Goal: Information Seeking & Learning: Learn about a topic

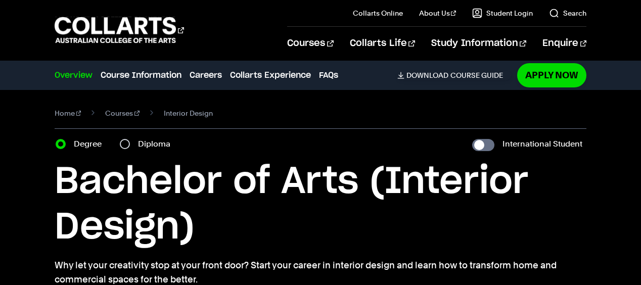
scroll to position [37, 0]
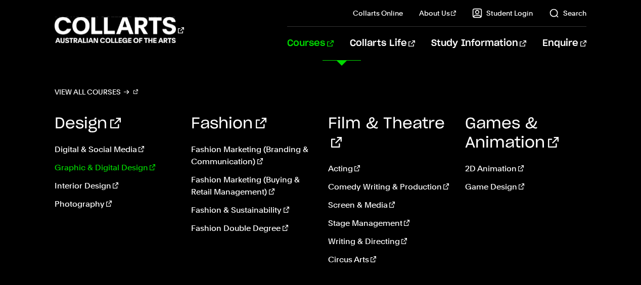
click at [134, 168] on link "Graphic & Digital Design" at bounding box center [116, 168] width 122 height 12
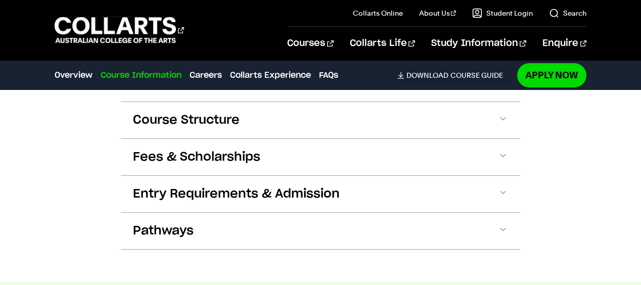
scroll to position [1267, 0]
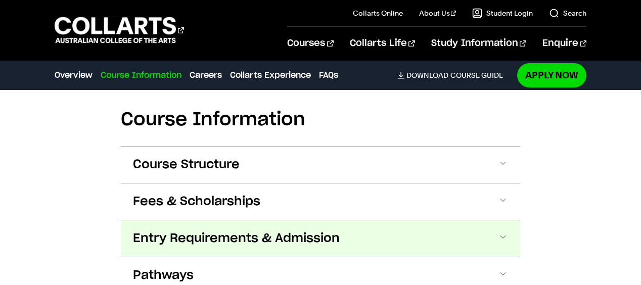
click at [506, 232] on span at bounding box center [503, 238] width 10 height 13
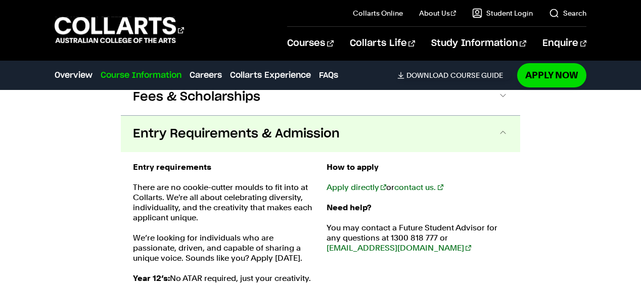
scroll to position [1375, 0]
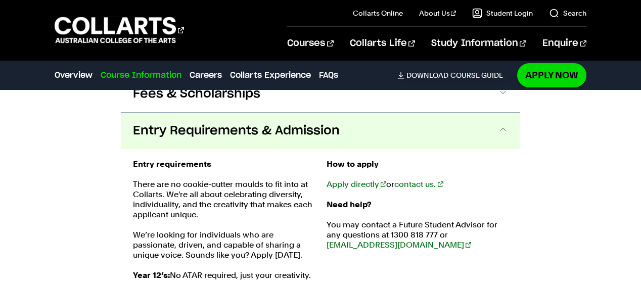
click at [503, 124] on span at bounding box center [503, 130] width 10 height 13
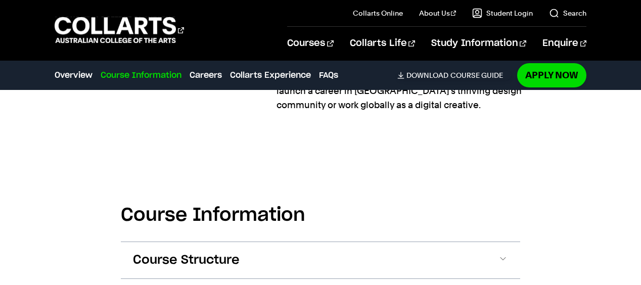
scroll to position [1272, 0]
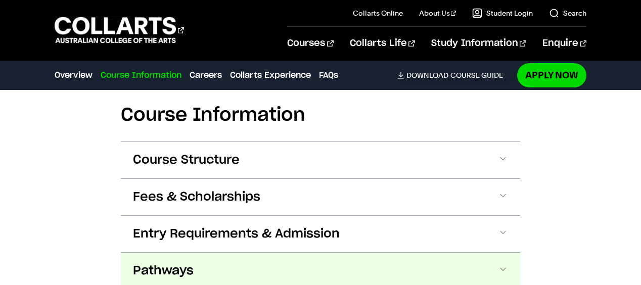
click at [502, 264] on span at bounding box center [503, 270] width 10 height 13
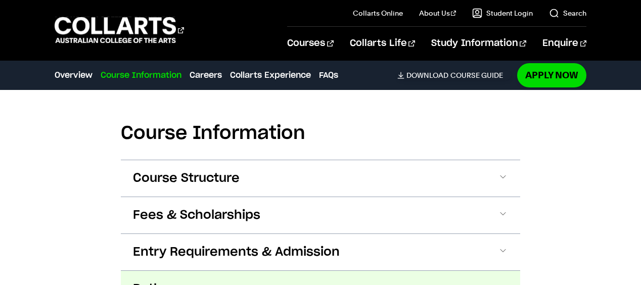
scroll to position [1248, 0]
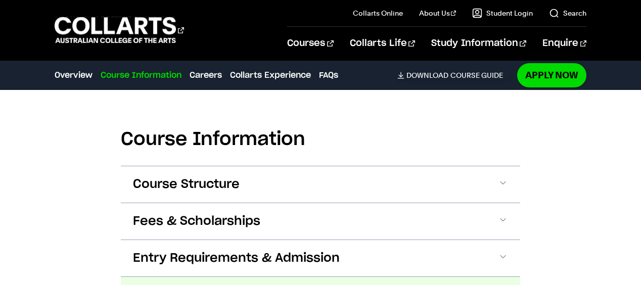
click at [508, 252] on span at bounding box center [503, 258] width 10 height 13
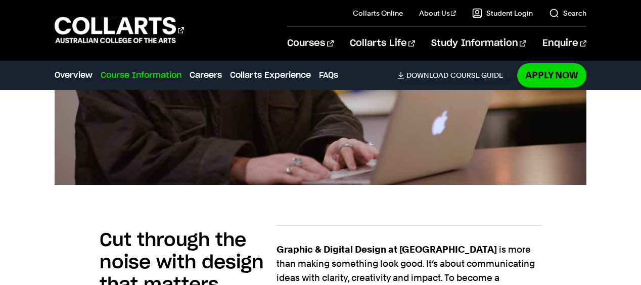
scroll to position [265, 0]
